Goal: Information Seeking & Learning: Find specific fact

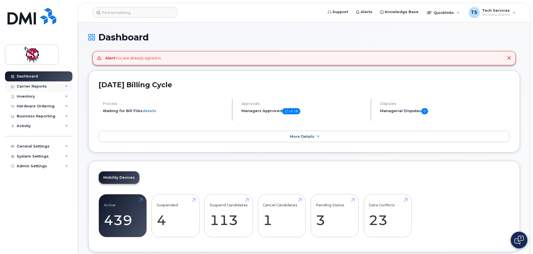
click at [41, 87] on div "Carrier Reports" at bounding box center [32, 86] width 30 height 4
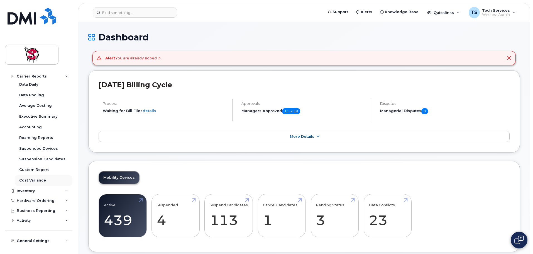
scroll to position [43, 0]
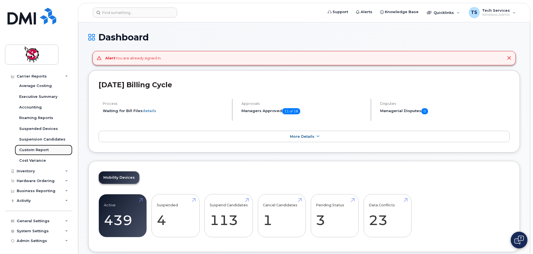
click at [42, 149] on div "Custom Report" at bounding box center [34, 149] width 30 height 5
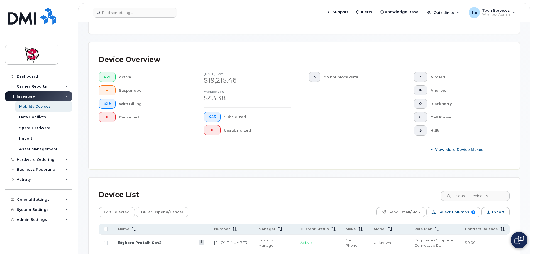
scroll to position [111, 0]
click at [470, 191] on input at bounding box center [475, 196] width 69 height 10
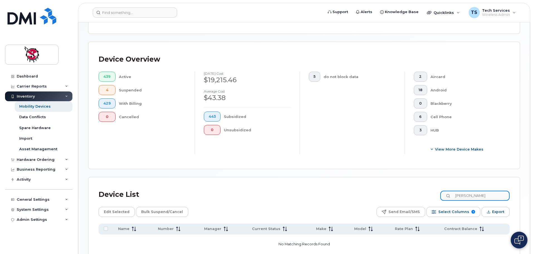
drag, startPoint x: 482, startPoint y: 192, endPoint x: 420, endPoint y: 190, distance: 61.6
click at [420, 190] on div "Device List [PERSON_NAME]" at bounding box center [304, 194] width 411 height 14
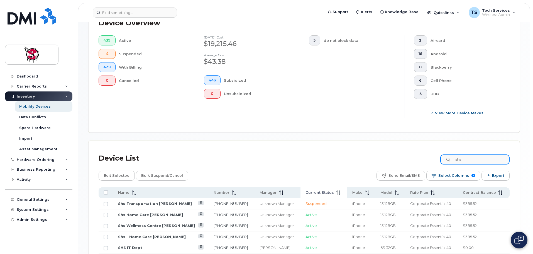
scroll to position [167, 0]
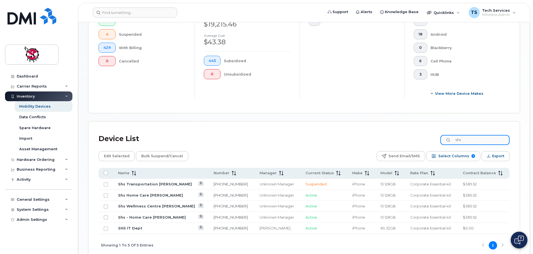
drag, startPoint x: 451, startPoint y: 135, endPoint x: 445, endPoint y: 135, distance: 5.9
click at [446, 135] on input "shs" at bounding box center [475, 140] width 69 height 10
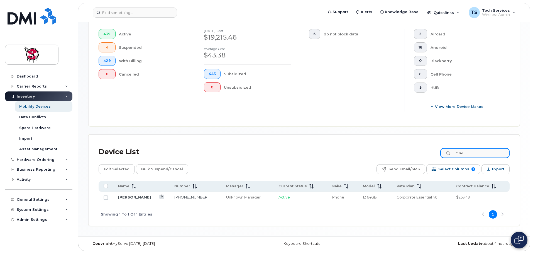
scroll to position [149, 0]
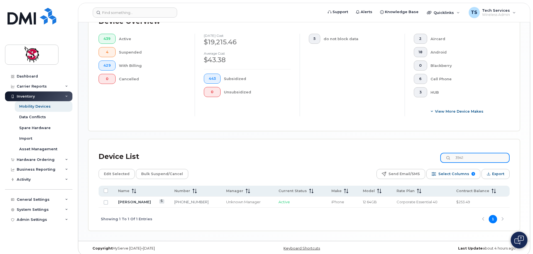
drag, startPoint x: 481, startPoint y: 154, endPoint x: 426, endPoint y: 154, distance: 55.2
click at [427, 154] on div "Device List 3941" at bounding box center [304, 156] width 411 height 14
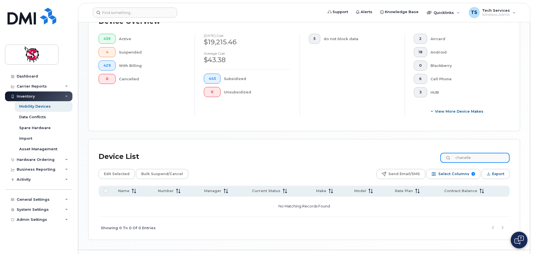
scroll to position [158, 0]
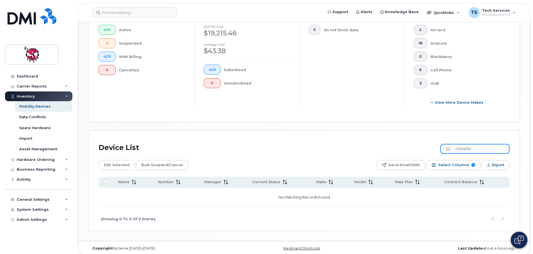
drag, startPoint x: 473, startPoint y: 145, endPoint x: 451, endPoint y: 147, distance: 22.4
click at [451, 147] on input "chanelle" at bounding box center [475, 149] width 69 height 10
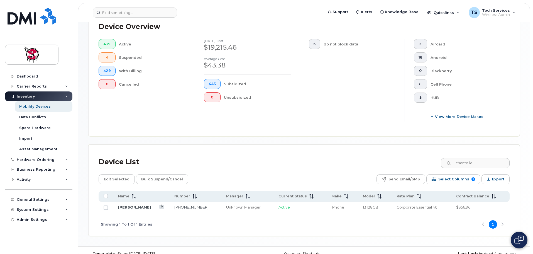
scroll to position [149, 0]
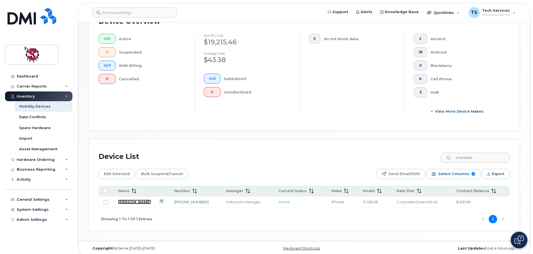
click at [133, 200] on link "[PERSON_NAME]" at bounding box center [134, 202] width 33 height 4
drag, startPoint x: 483, startPoint y: 157, endPoint x: 431, endPoint y: 155, distance: 52.7
click at [431, 155] on div "Device List chantelle" at bounding box center [304, 156] width 411 height 14
drag, startPoint x: 481, startPoint y: 152, endPoint x: 439, endPoint y: 151, distance: 41.5
click at [440, 151] on div "Device List chettl" at bounding box center [304, 156] width 411 height 14
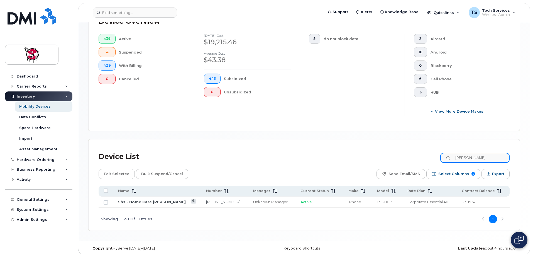
drag, startPoint x: 479, startPoint y: 151, endPoint x: 438, endPoint y: 154, distance: 41.1
click at [438, 154] on div "Device List [PERSON_NAME]" at bounding box center [304, 156] width 411 height 14
type input "7386"
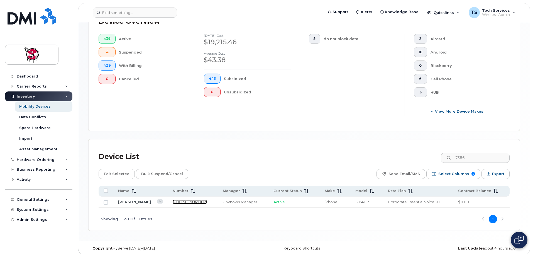
click at [186, 200] on link "[PHONE_NUMBER]" at bounding box center [190, 202] width 34 height 4
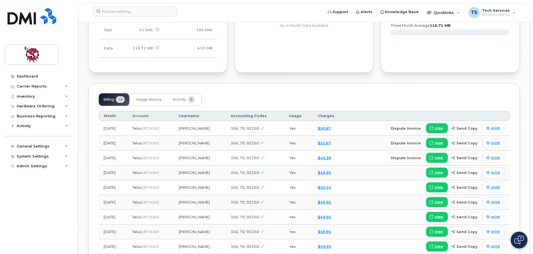
scroll to position [334, 0]
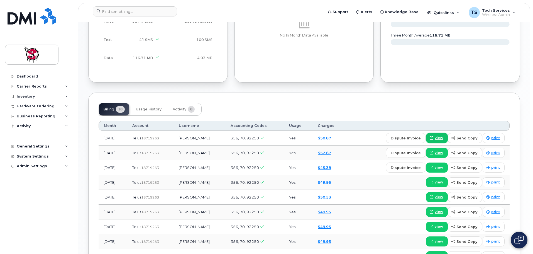
click at [437, 138] on span "view" at bounding box center [439, 137] width 8 height 5
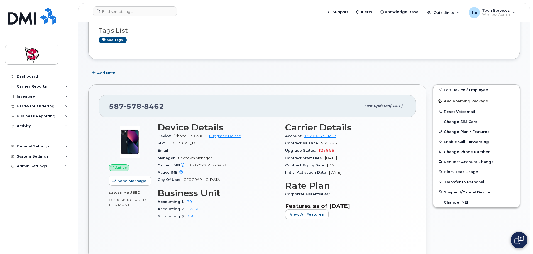
scroll to position [0, 0]
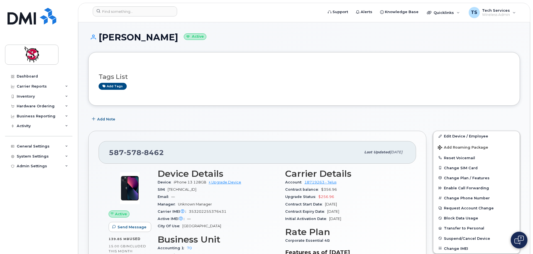
drag, startPoint x: 412, startPoint y: 152, endPoint x: 104, endPoint y: 154, distance: 307.4
click at [104, 154] on div "587 578 8462 Last updated Jun 12, 2025" at bounding box center [258, 152] width 318 height 22
click at [413, 152] on div "587 578 8462 Last updated Jun 12, 2025" at bounding box center [258, 152] width 318 height 22
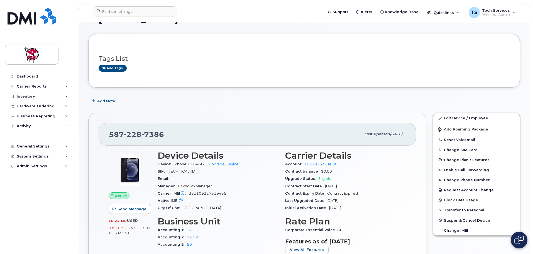
scroll to position [28, 0]
